Goal: Task Accomplishment & Management: Manage account settings

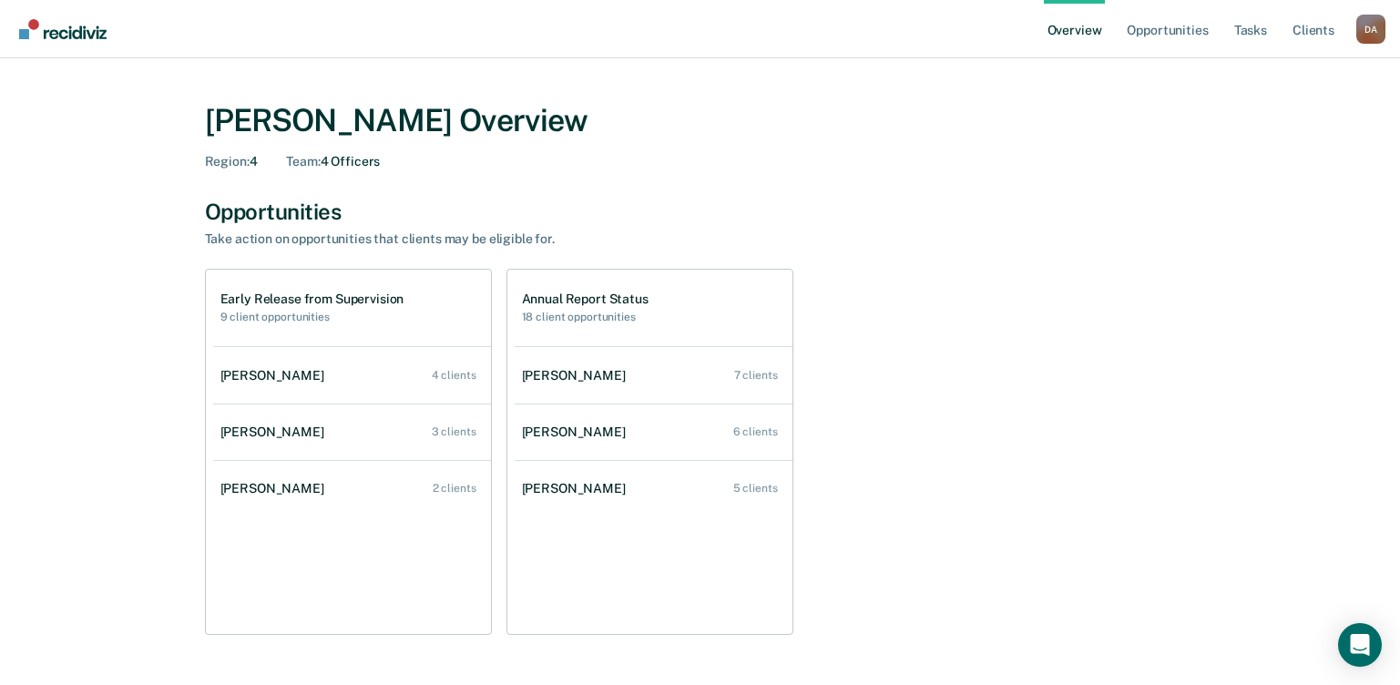
click at [228, 207] on div "Opportunities" at bounding box center [700, 212] width 991 height 26
click at [286, 311] on h2 "9 client opportunities" at bounding box center [312, 317] width 184 height 13
click at [285, 300] on h1 "Early Release from Supervision" at bounding box center [312, 298] width 184 height 15
click at [278, 296] on h1 "Early Release from Supervision" at bounding box center [312, 298] width 184 height 15
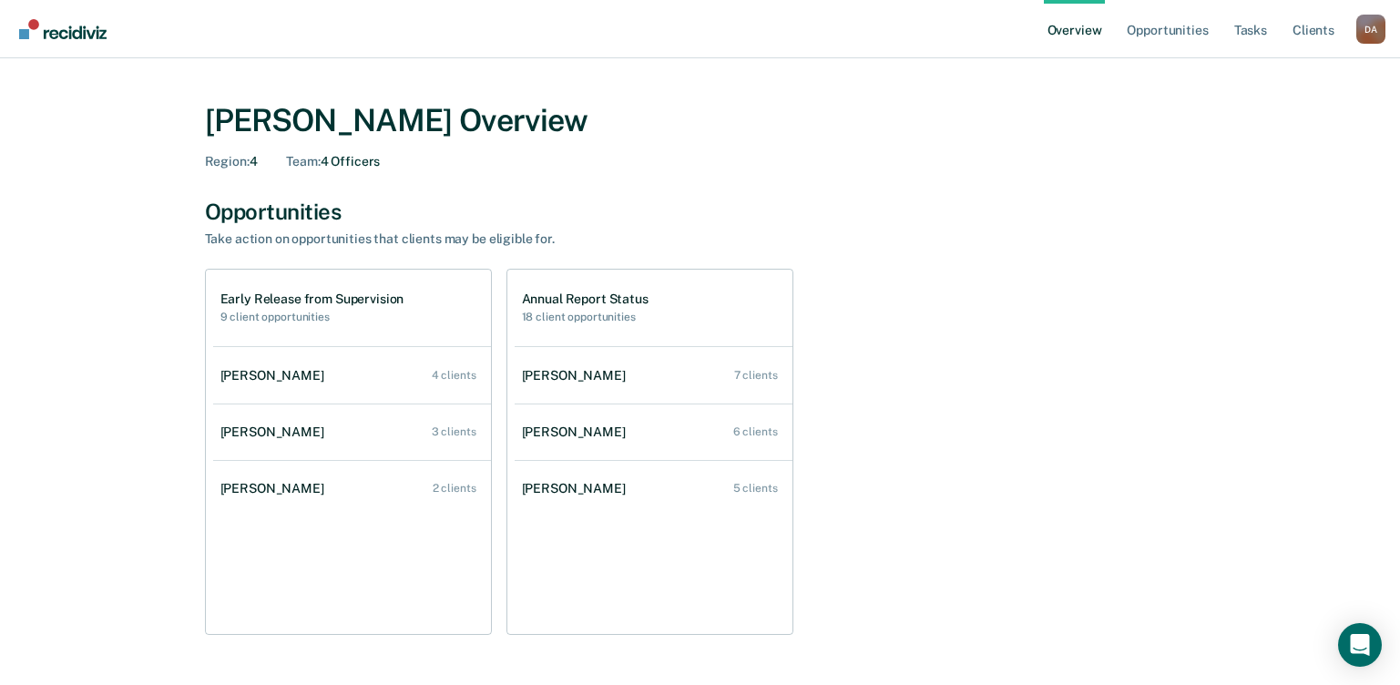
drag, startPoint x: 278, startPoint y: 296, endPoint x: 270, endPoint y: 314, distance: 19.6
click at [270, 314] on h2 "9 client opportunities" at bounding box center [312, 317] width 184 height 13
click at [237, 292] on h1 "Early Release from Supervision" at bounding box center [312, 298] width 184 height 15
click at [1152, 28] on link "Opportunities" at bounding box center [1167, 29] width 88 height 58
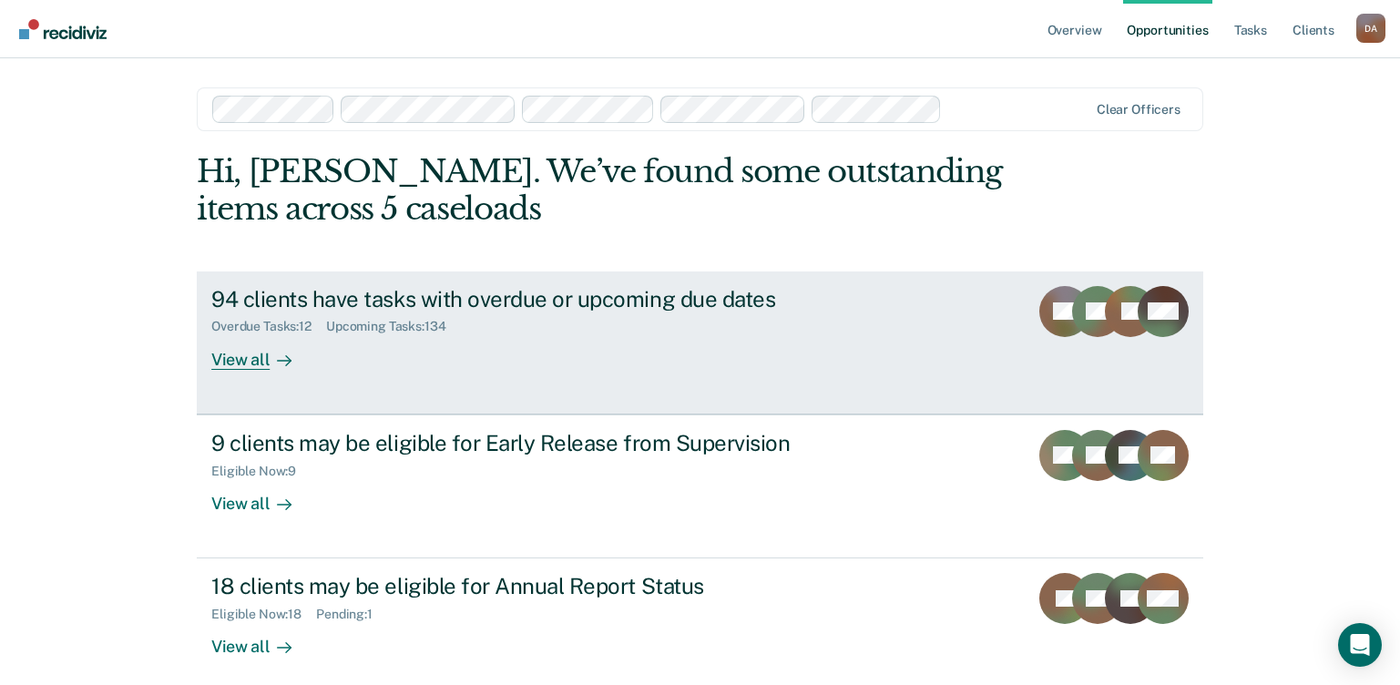
scroll to position [89, 0]
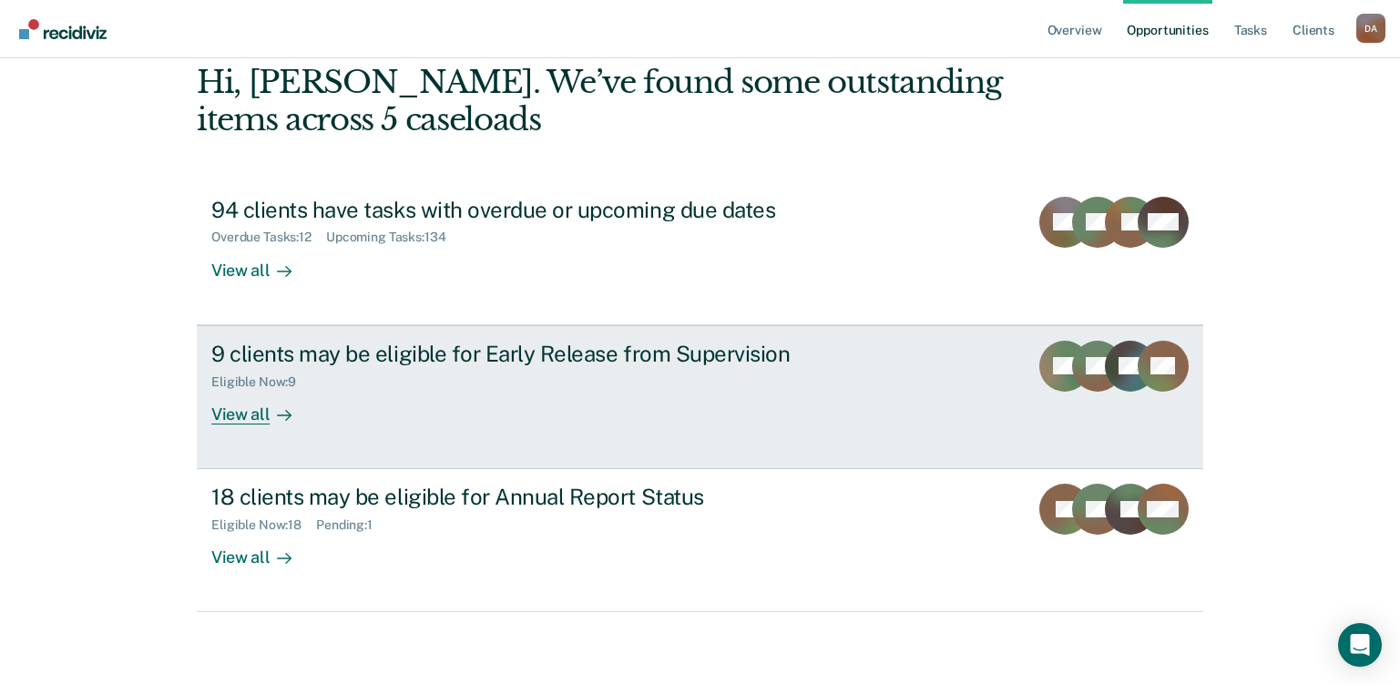
click at [219, 415] on div "View all" at bounding box center [262, 407] width 102 height 36
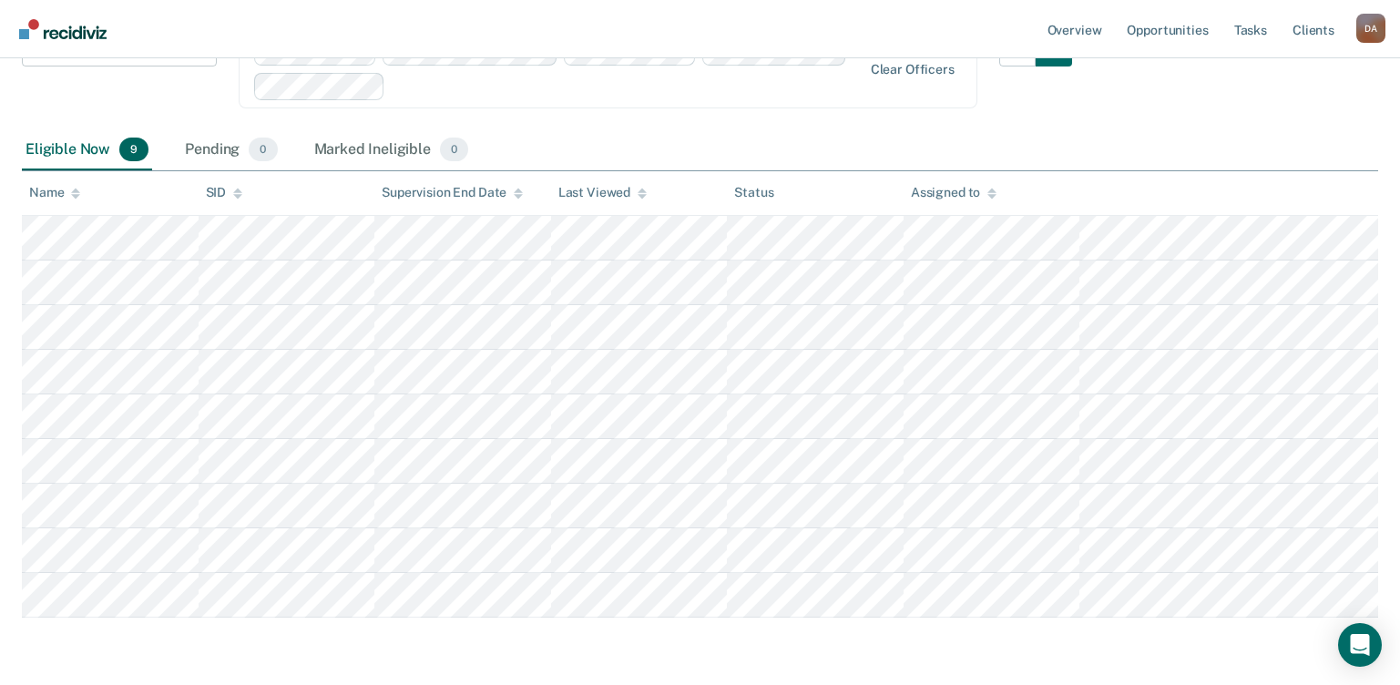
scroll to position [251, 0]
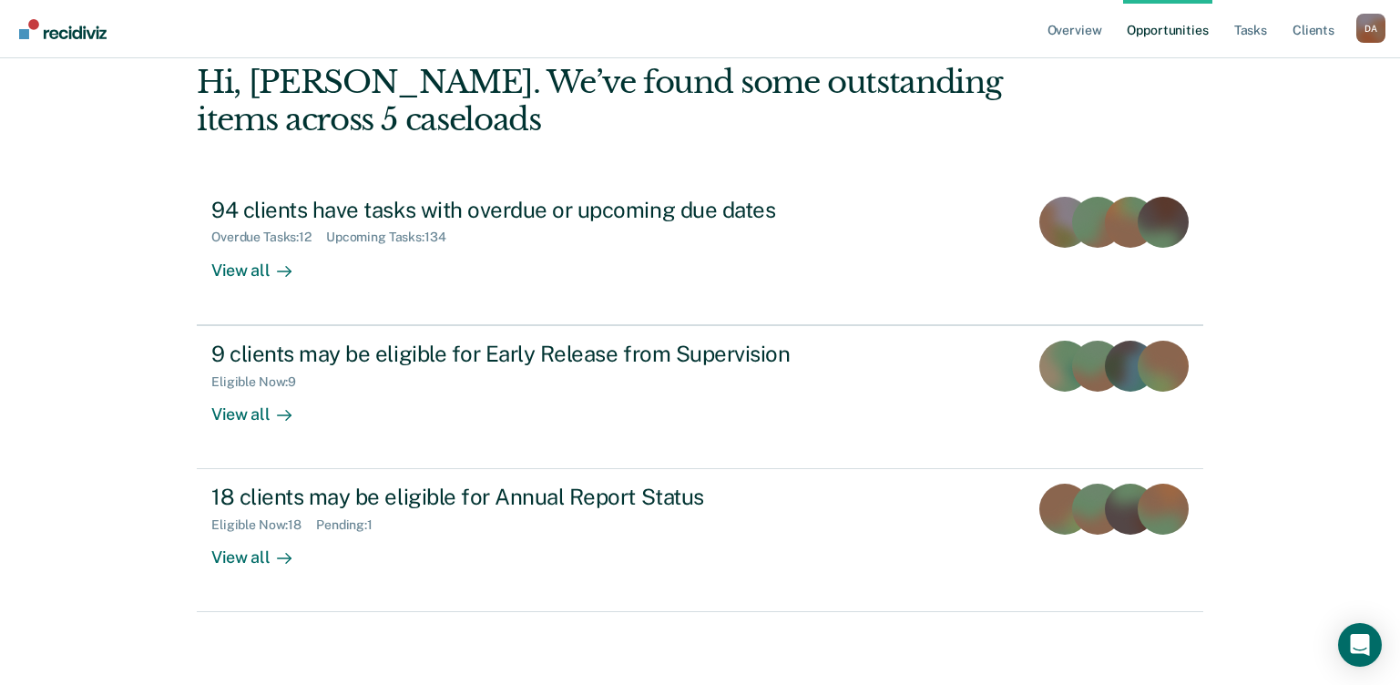
scroll to position [89, 0]
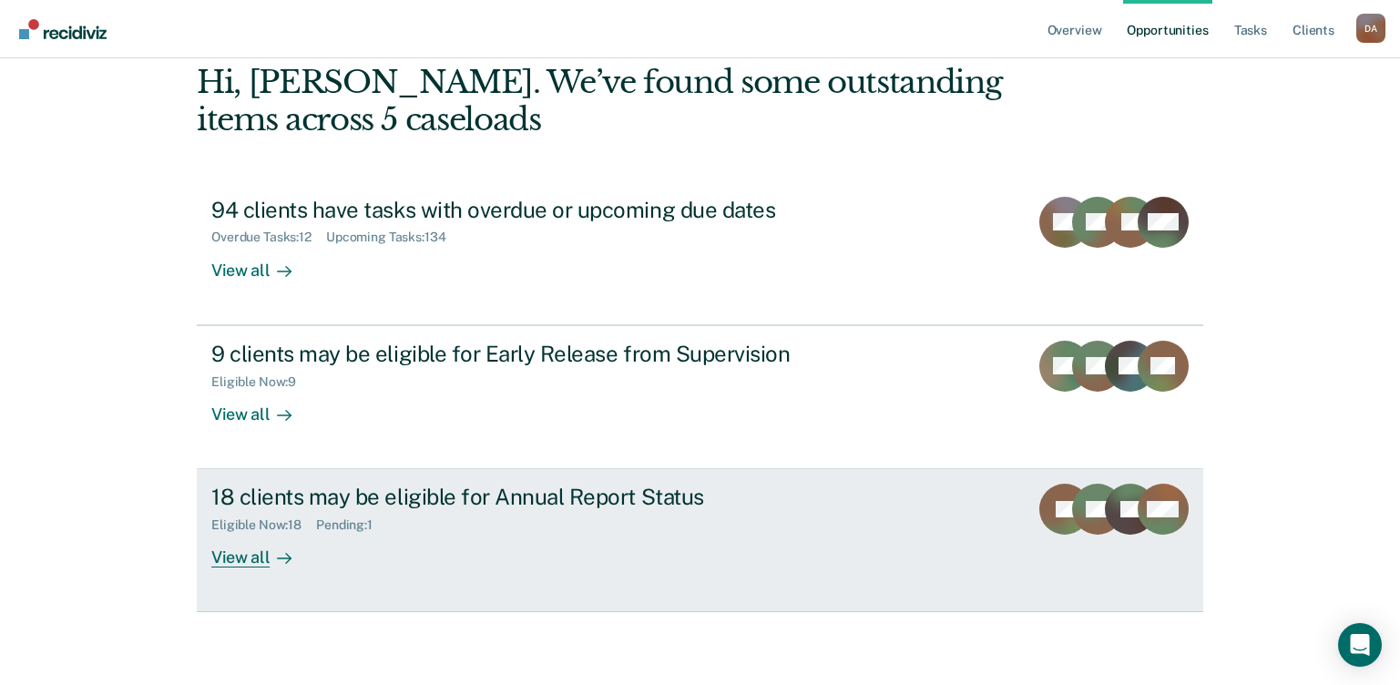
click at [241, 561] on div "View all" at bounding box center [262, 551] width 102 height 36
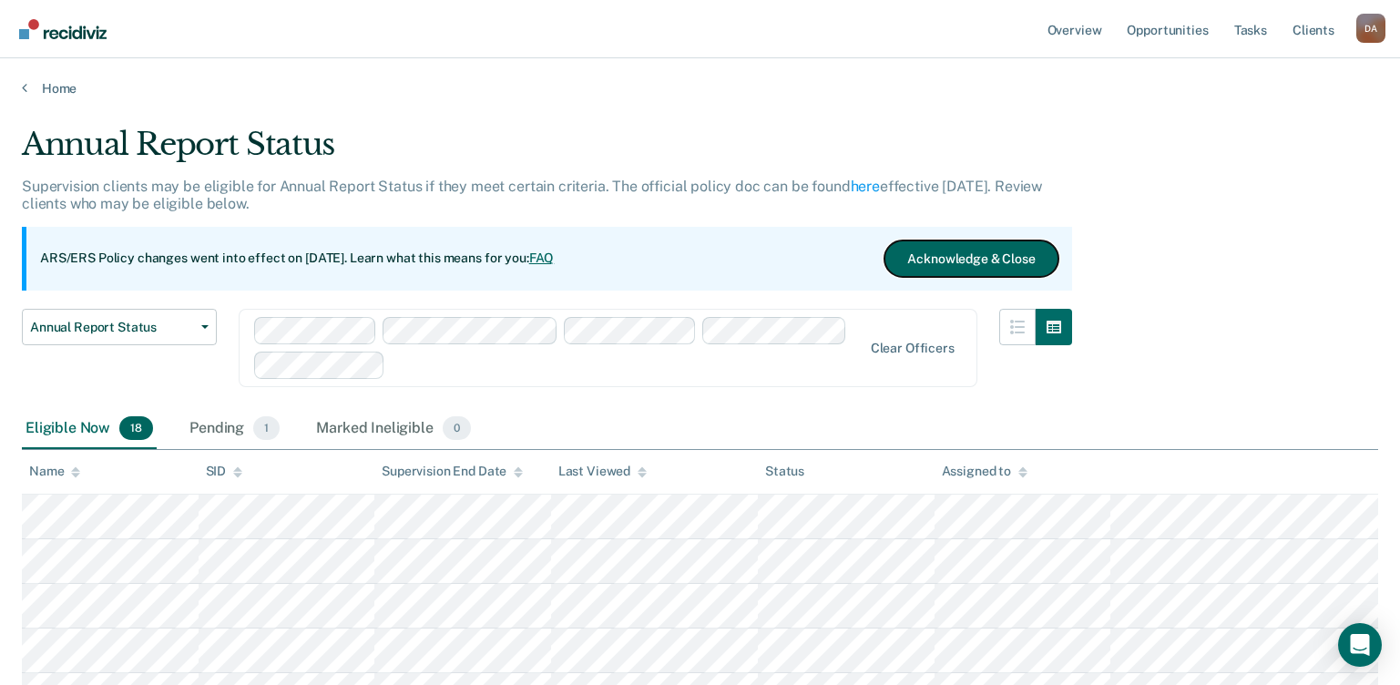
click at [922, 263] on button "Acknowledge & Close" at bounding box center [970, 258] width 173 height 36
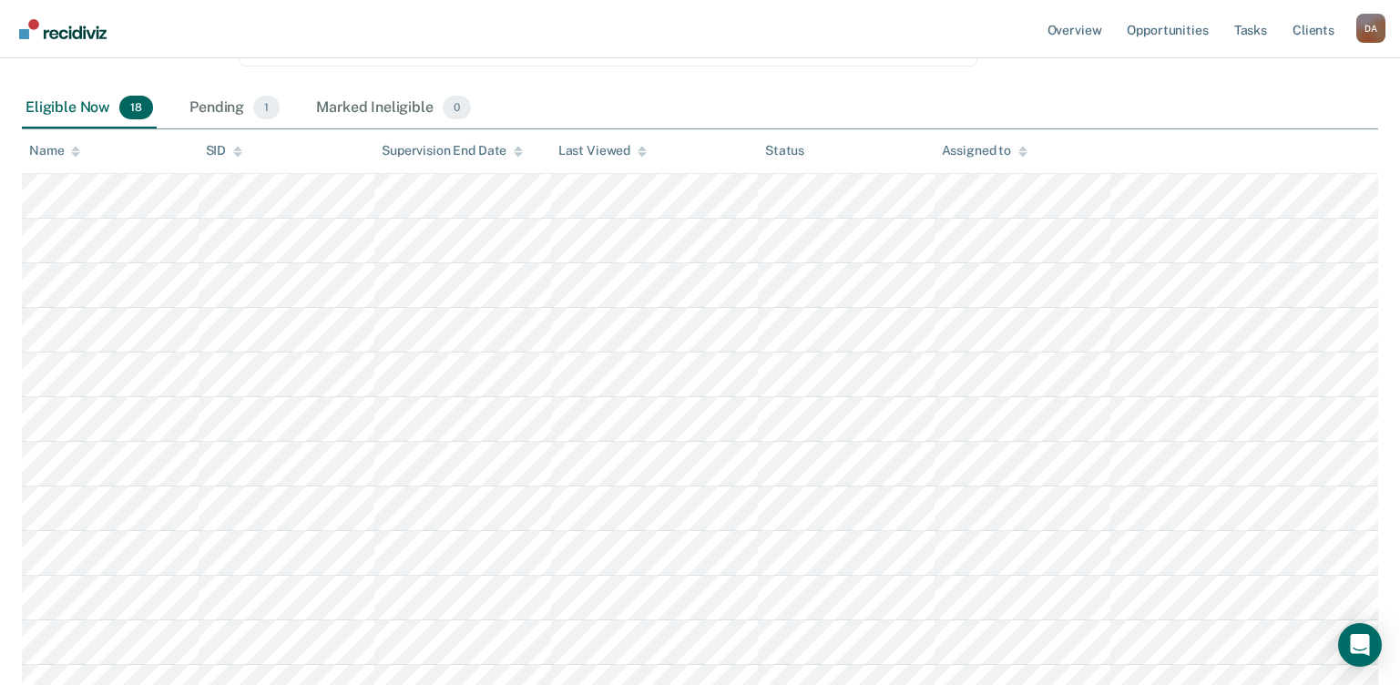
scroll to position [207, 0]
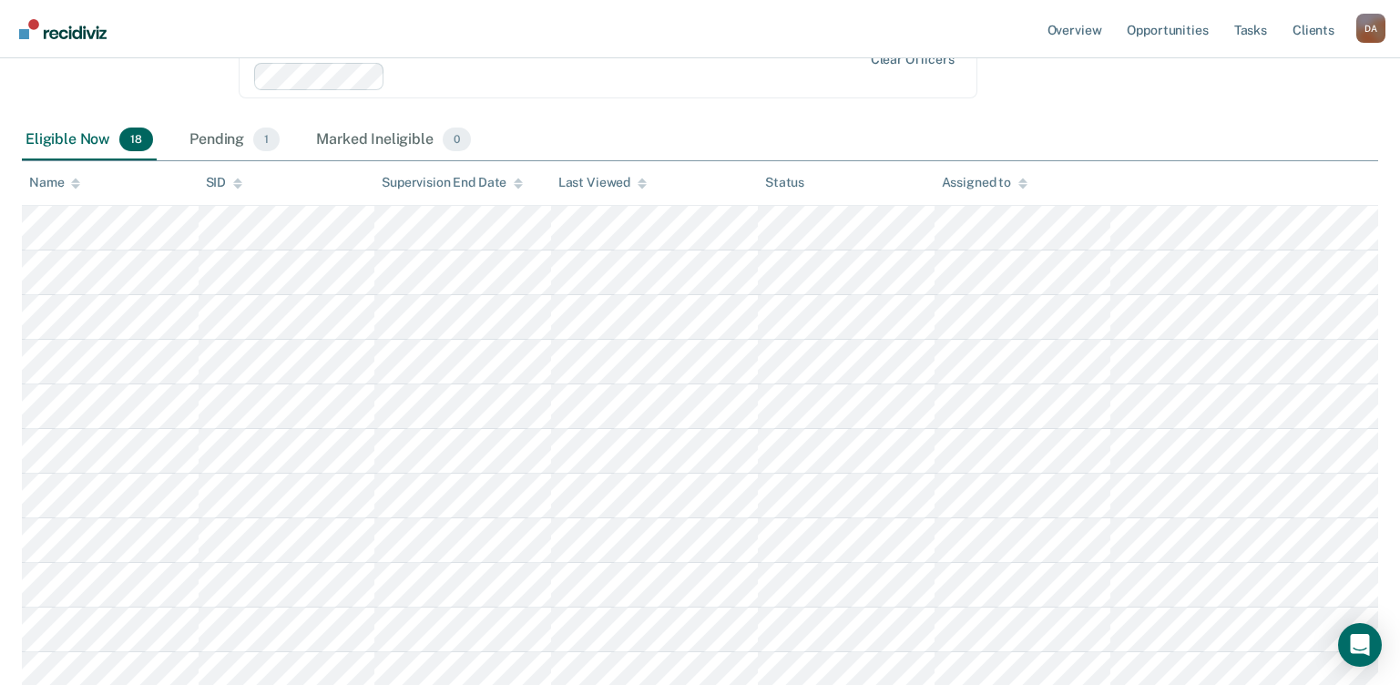
scroll to position [89, 0]
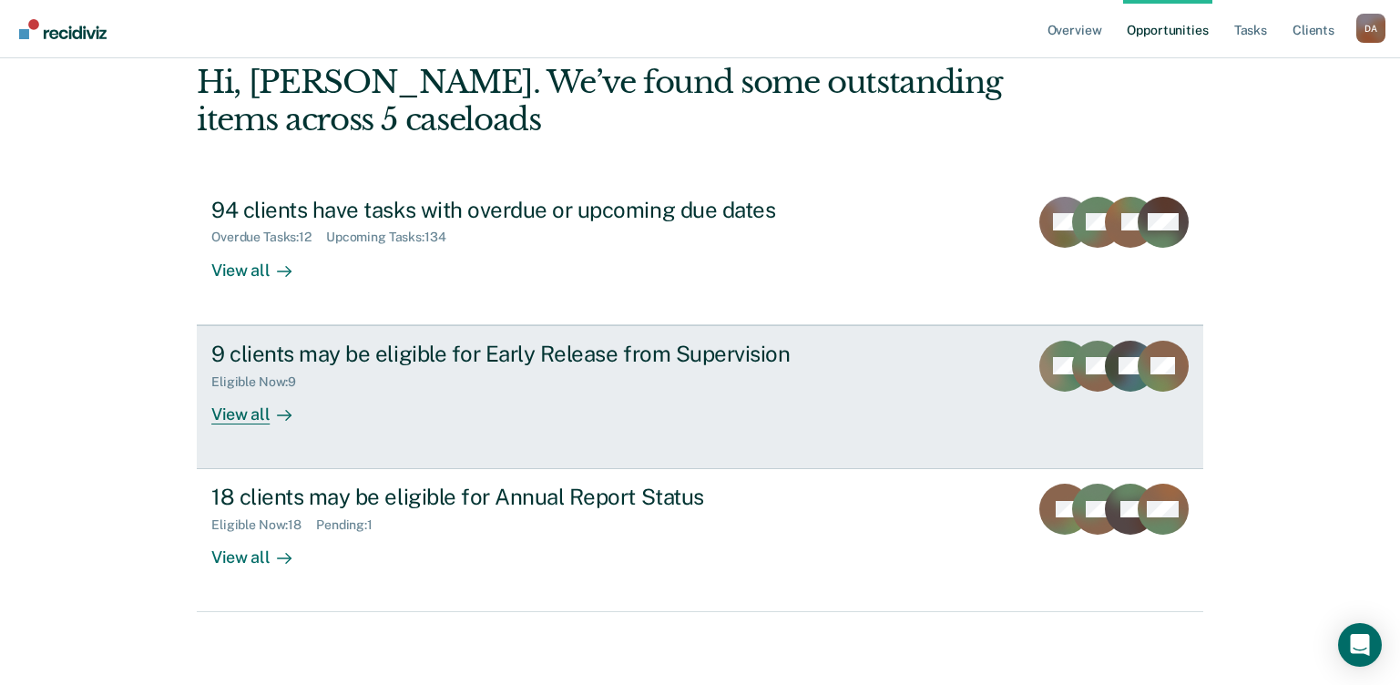
click at [238, 414] on div "View all" at bounding box center [262, 407] width 102 height 36
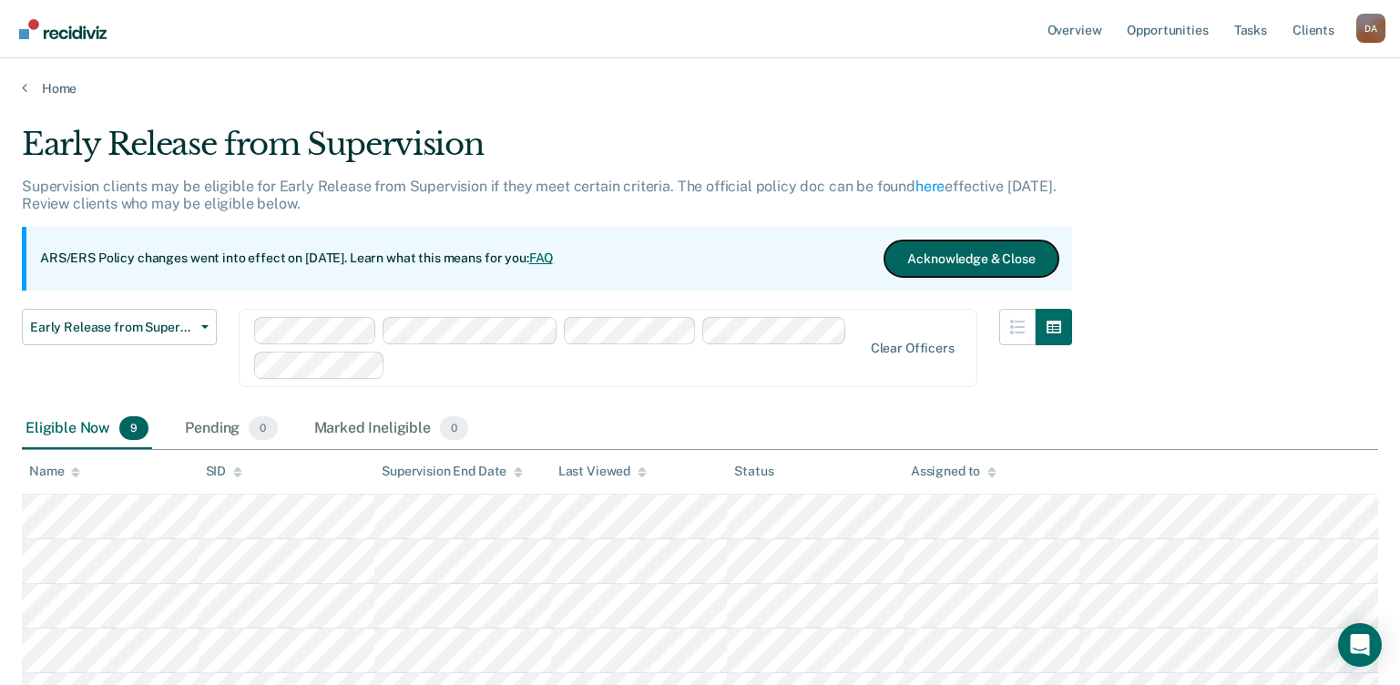
click at [942, 258] on button "Acknowledge & Close" at bounding box center [970, 258] width 173 height 36
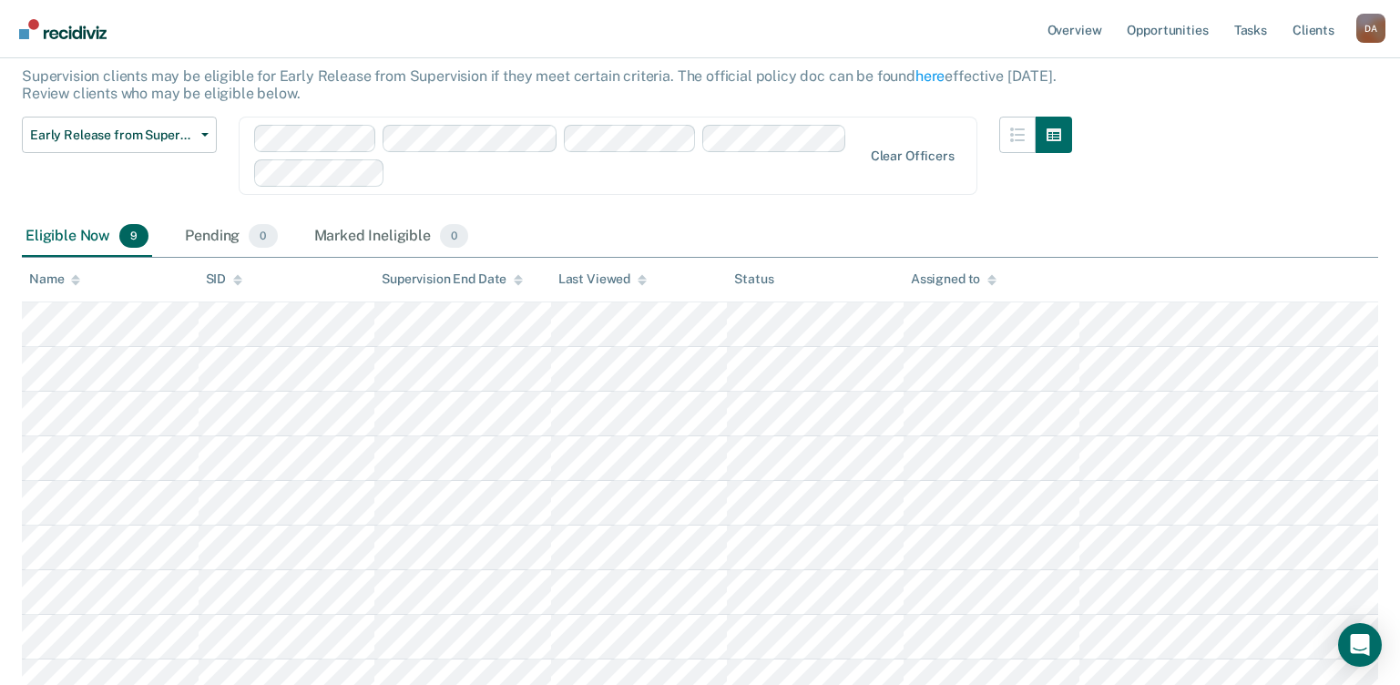
scroll to position [78, 0]
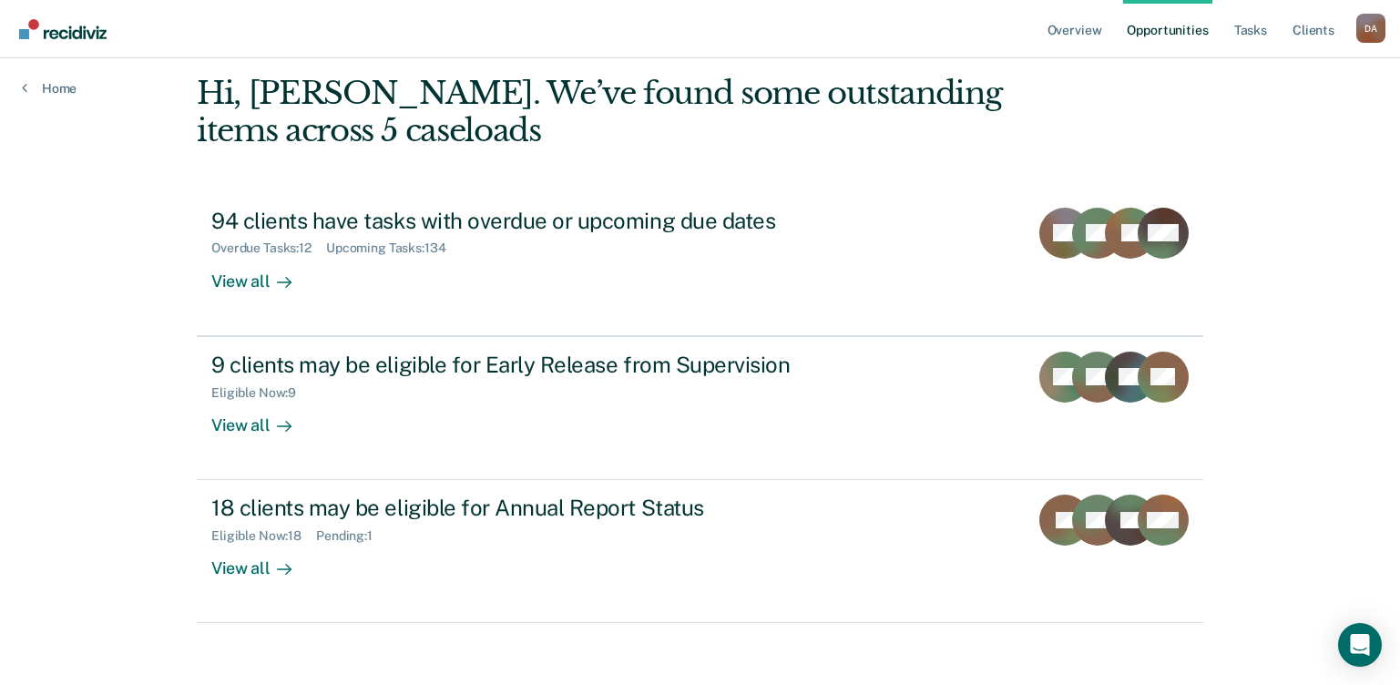
scroll to position [89, 0]
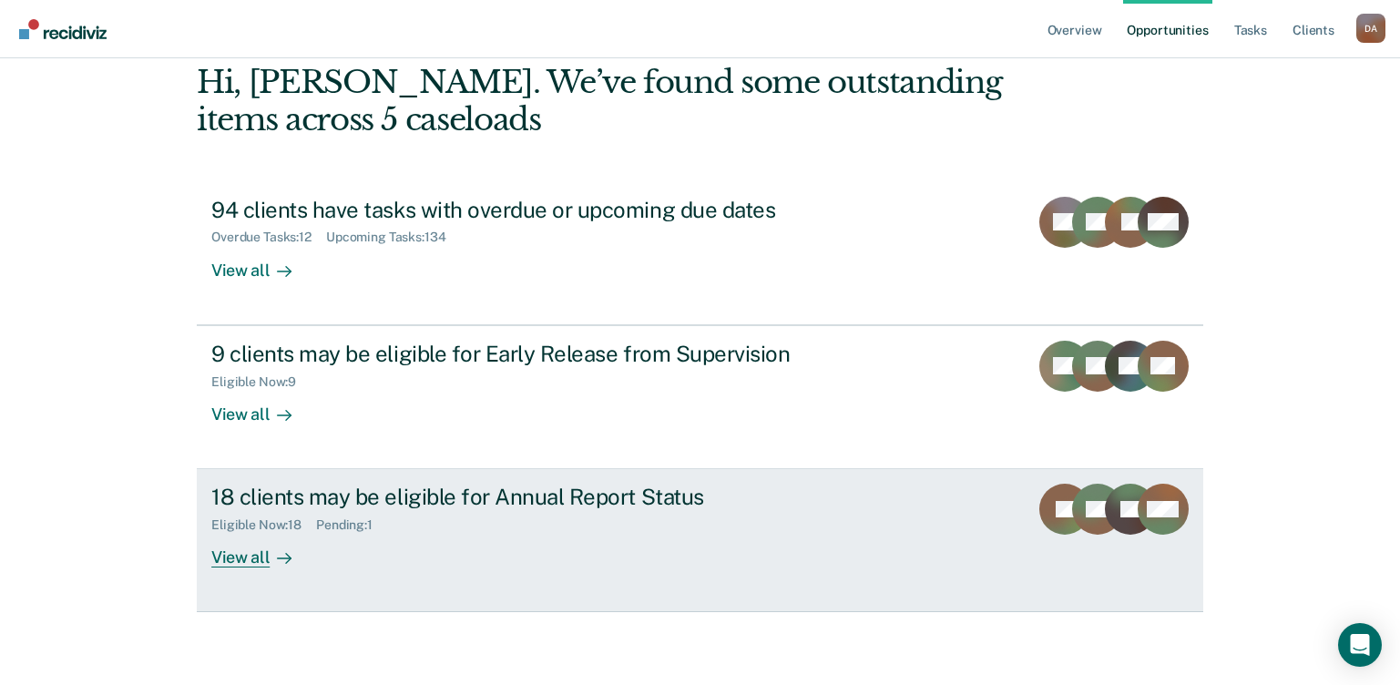
click at [223, 555] on div "View all" at bounding box center [262, 551] width 102 height 36
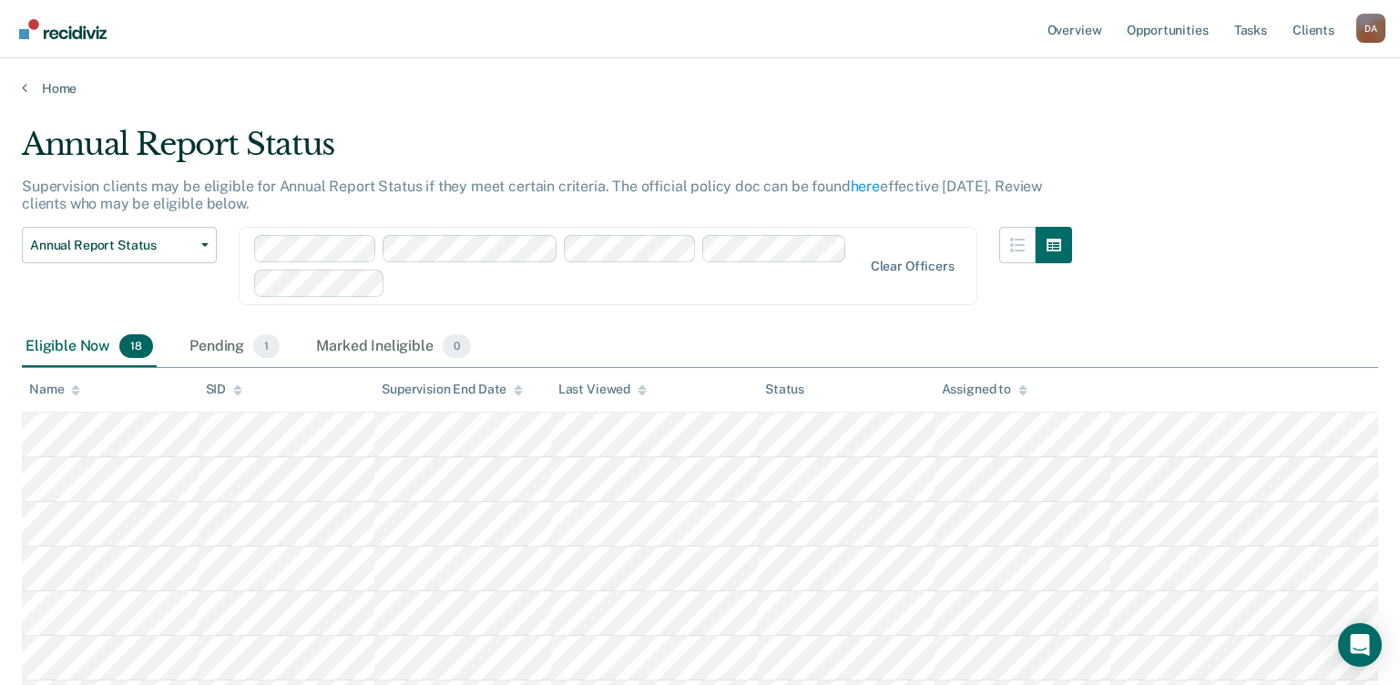
scroll to position [89, 0]
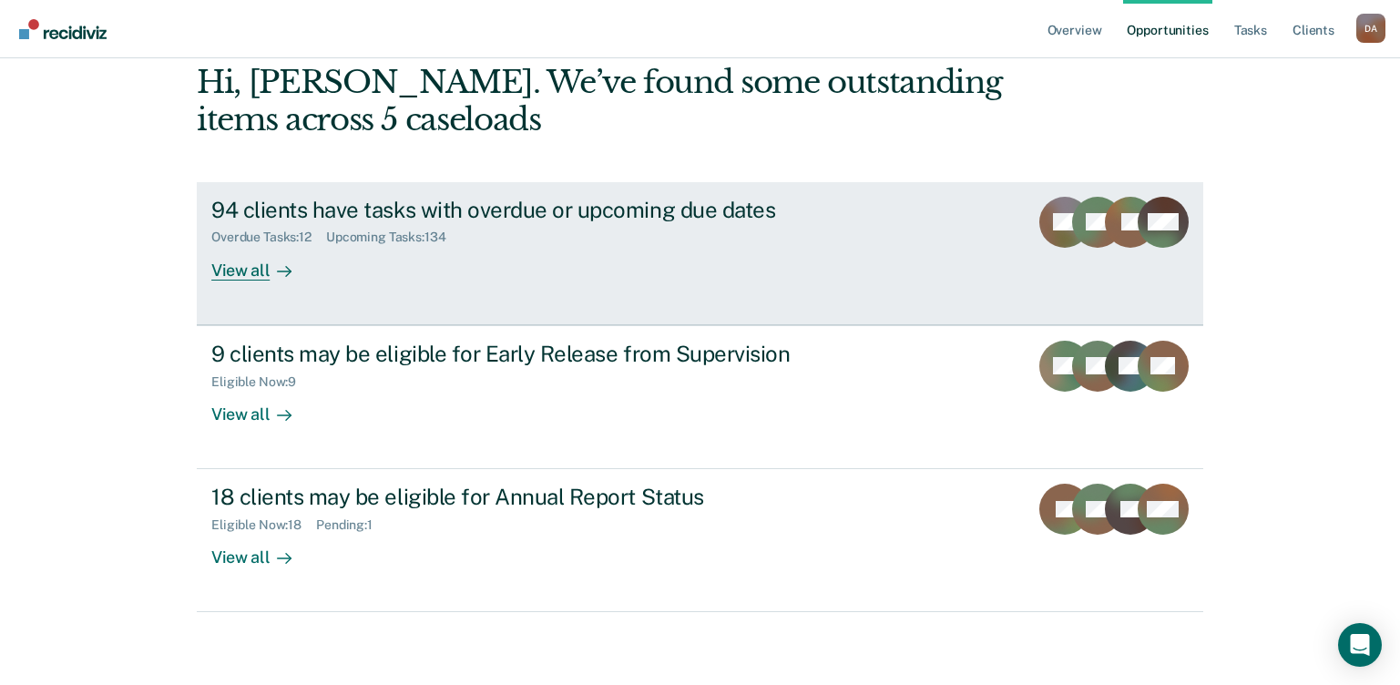
click at [255, 270] on div "View all" at bounding box center [262, 263] width 102 height 36
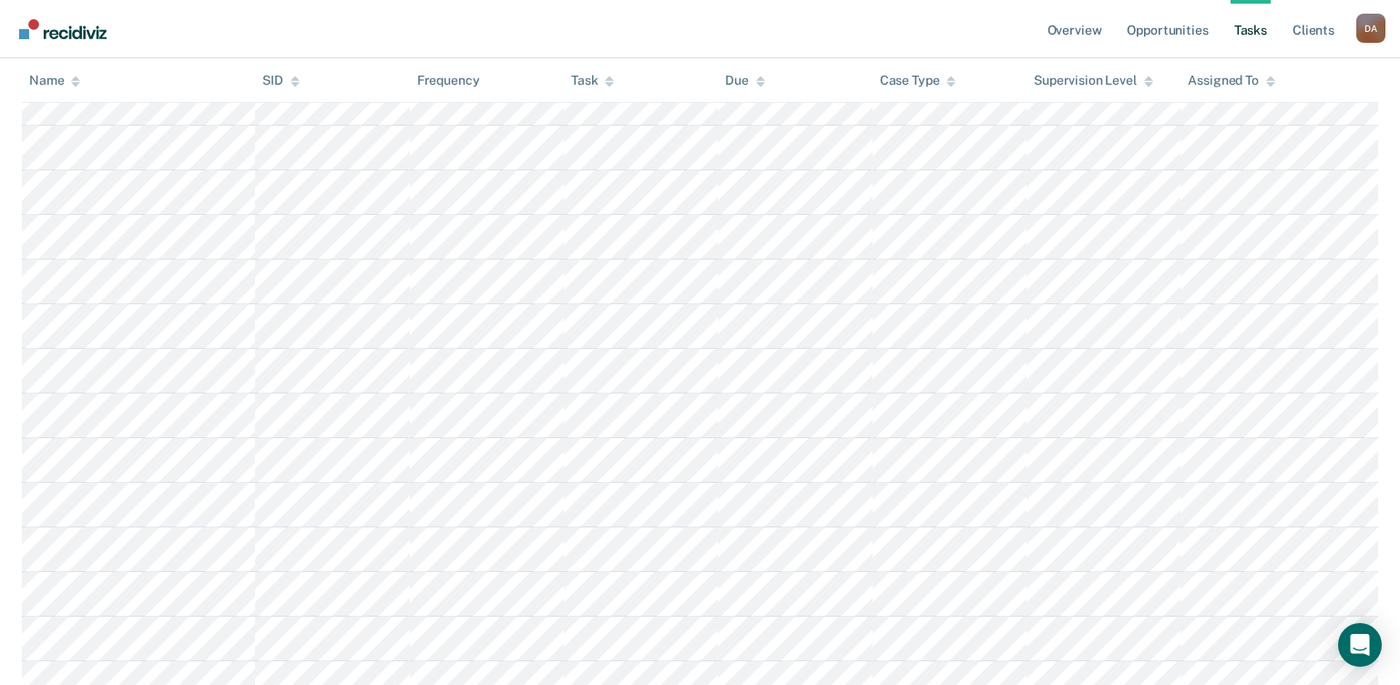
scroll to position [516, 0]
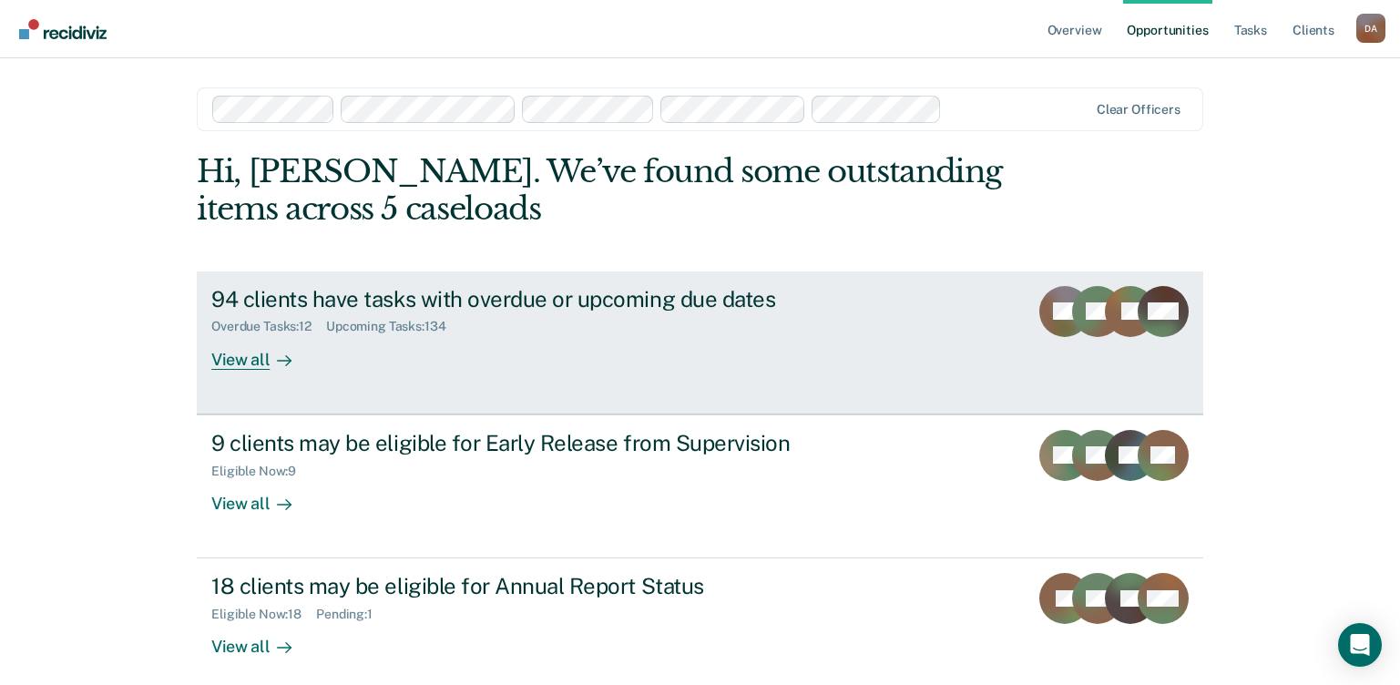
click at [233, 354] on div "View all" at bounding box center [262, 352] width 102 height 36
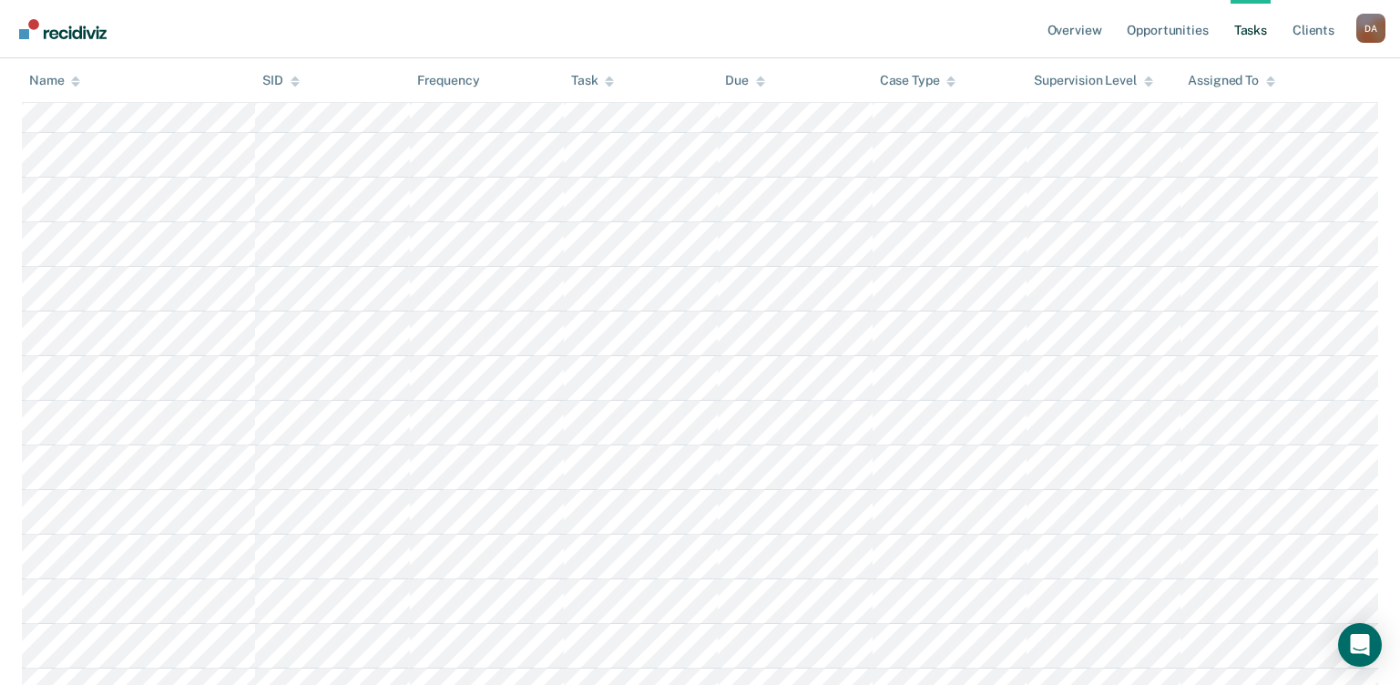
scroll to position [1002, 0]
